Goal: Transaction & Acquisition: Obtain resource

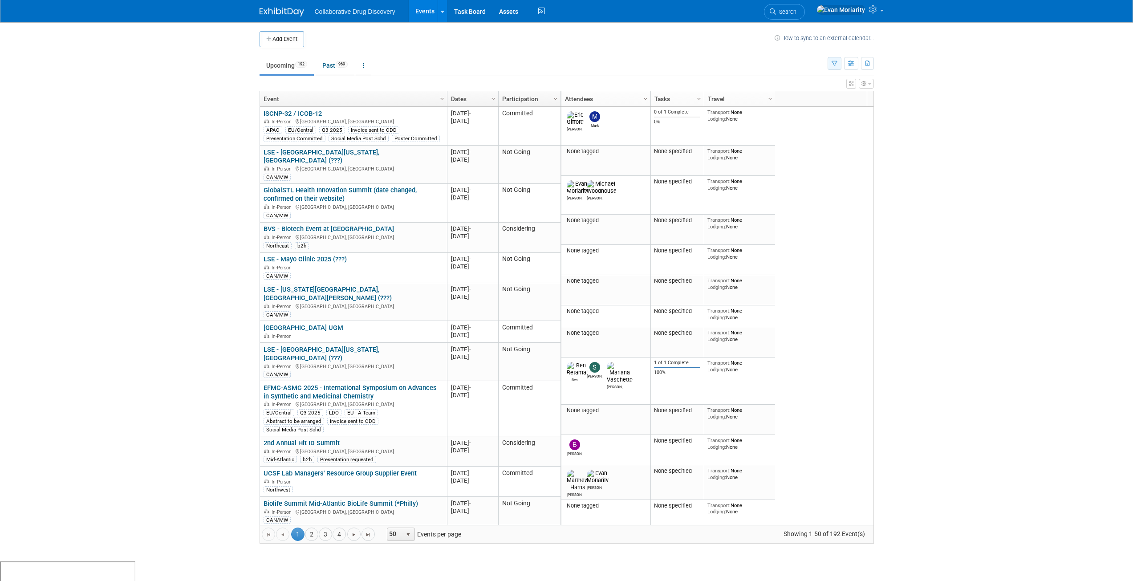
click at [835, 68] on button "button" at bounding box center [834, 63] width 14 height 13
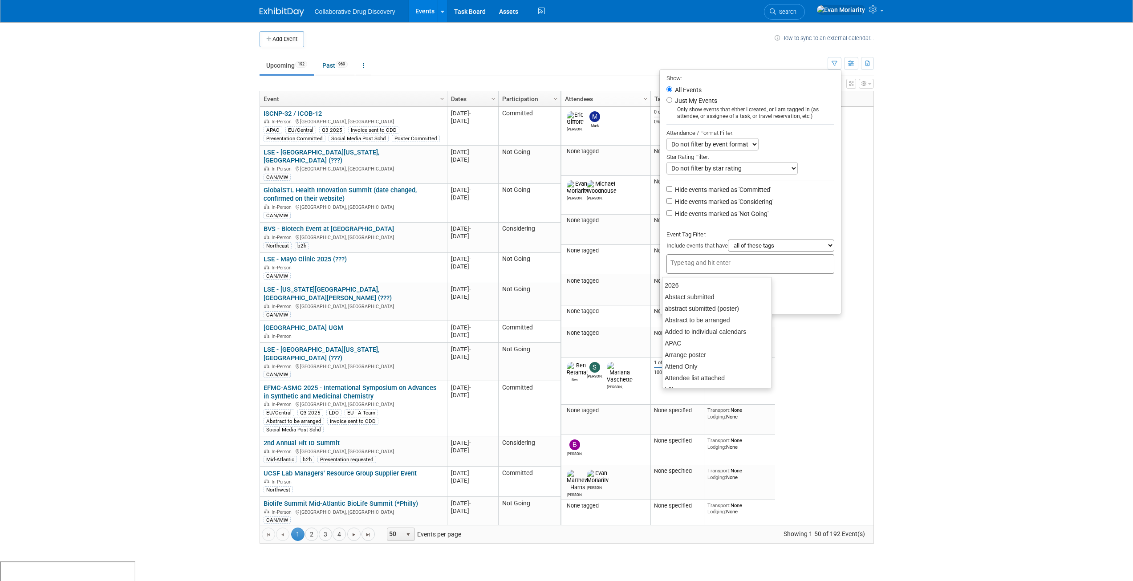
click at [774, 260] on div at bounding box center [750, 264] width 168 height 20
type input "Can"
click at [745, 284] on div "CAN/MW" at bounding box center [724, 285] width 125 height 12
type input "CAN/MW"
click at [678, 305] on button "Apply" at bounding box center [680, 301] width 28 height 13
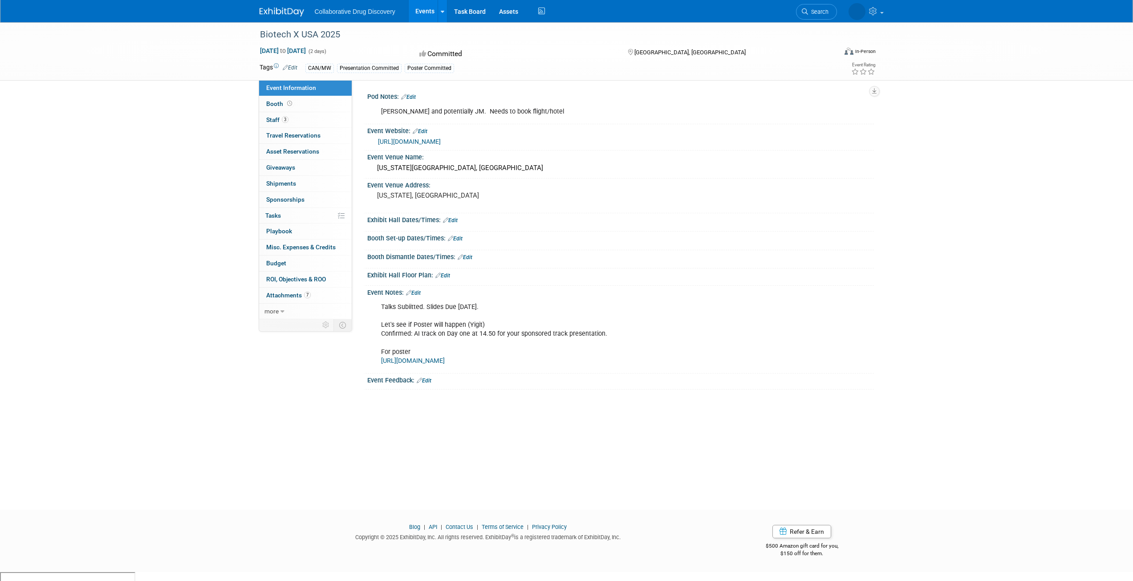
click at [441, 140] on link "[URL][DOMAIN_NAME]" at bounding box center [409, 141] width 63 height 7
click at [285, 293] on span "Attachments 7" at bounding box center [288, 295] width 45 height 7
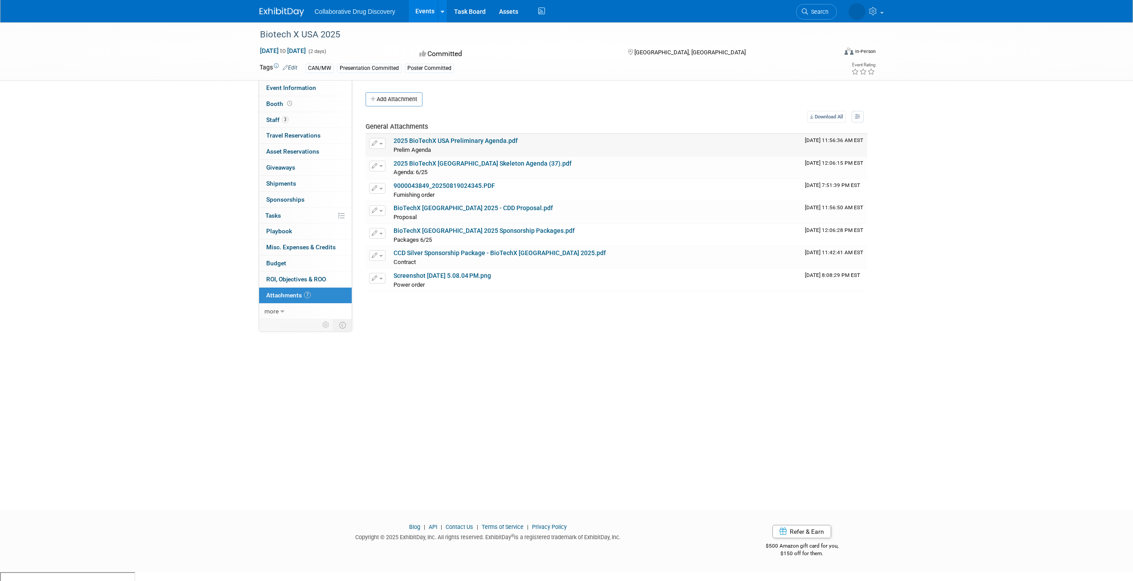
click at [506, 137] on link "2025 BioTechX USA Preliminary Agenda.pdf" at bounding box center [455, 140] width 124 height 7
click at [497, 165] on link "2025 BioTechX USA Skeleton Agenda (37).pdf" at bounding box center [482, 163] width 178 height 7
click at [482, 186] on link "9000043849_20250819024345.PDF" at bounding box center [443, 185] width 101 height 7
click at [472, 273] on link "Screenshot 2025-08-18 at 5.08.04 PM.png" at bounding box center [441, 275] width 97 height 7
click at [282, 122] on span "3" at bounding box center [285, 119] width 7 height 7
